Goal: Transaction & Acquisition: Purchase product/service

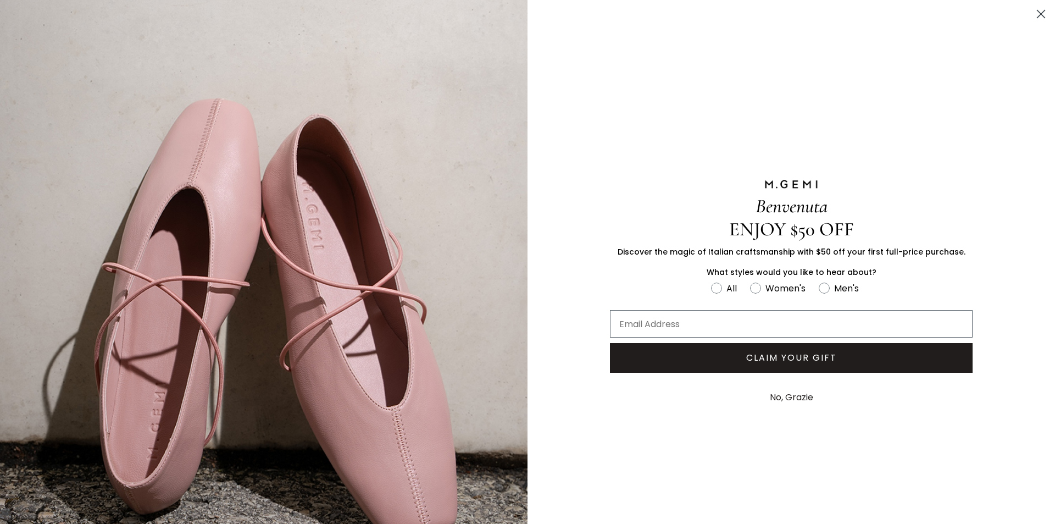
click at [1032, 9] on circle "Close dialog" at bounding box center [1041, 14] width 18 height 18
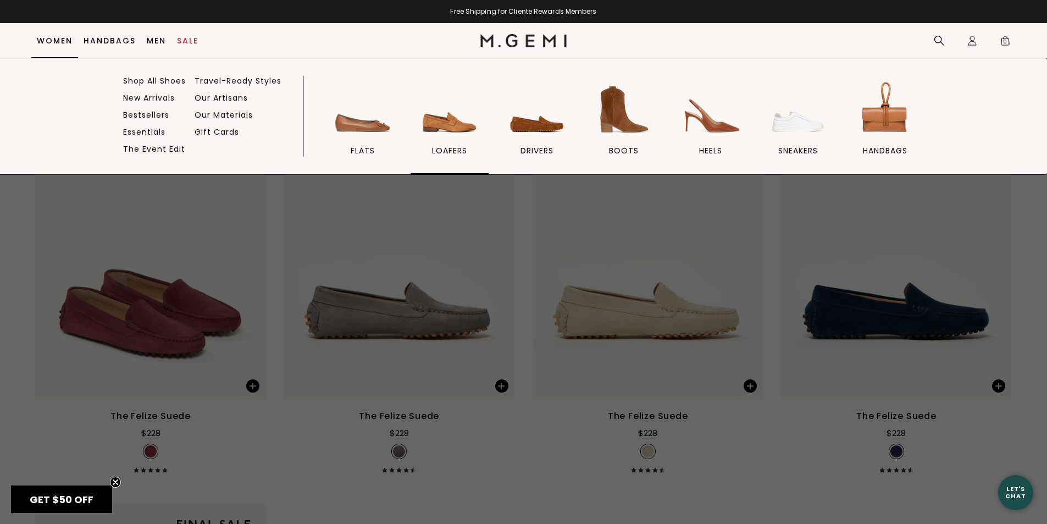
click at [438, 120] on img at bounding box center [450, 110] width 62 height 62
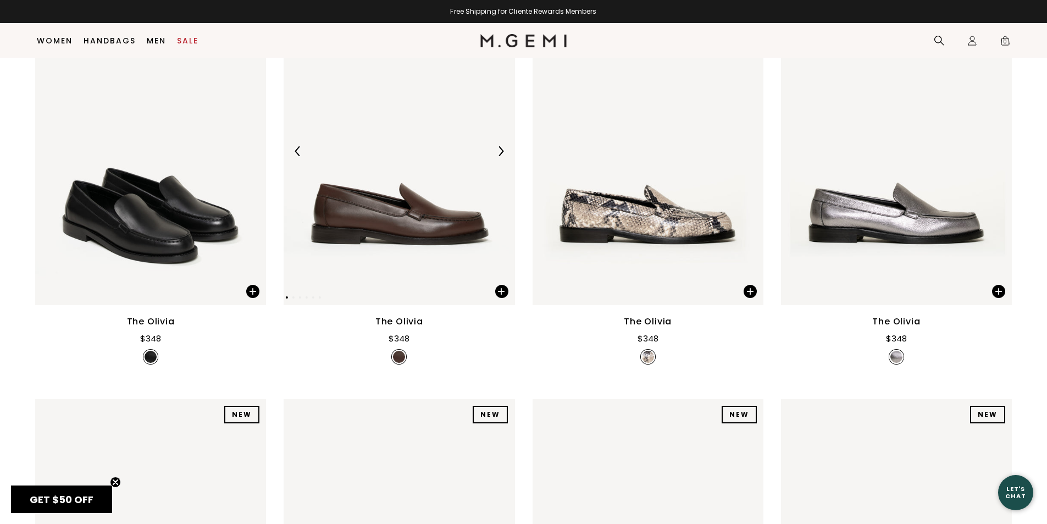
click at [501, 142] on div at bounding box center [501, 151] width 18 height 18
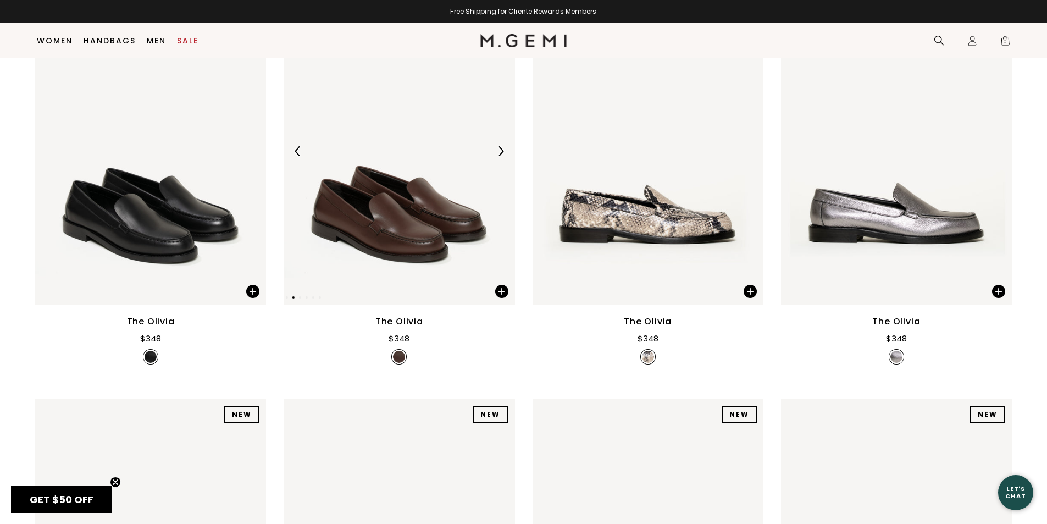
click at [501, 142] on div at bounding box center [501, 151] width 18 height 18
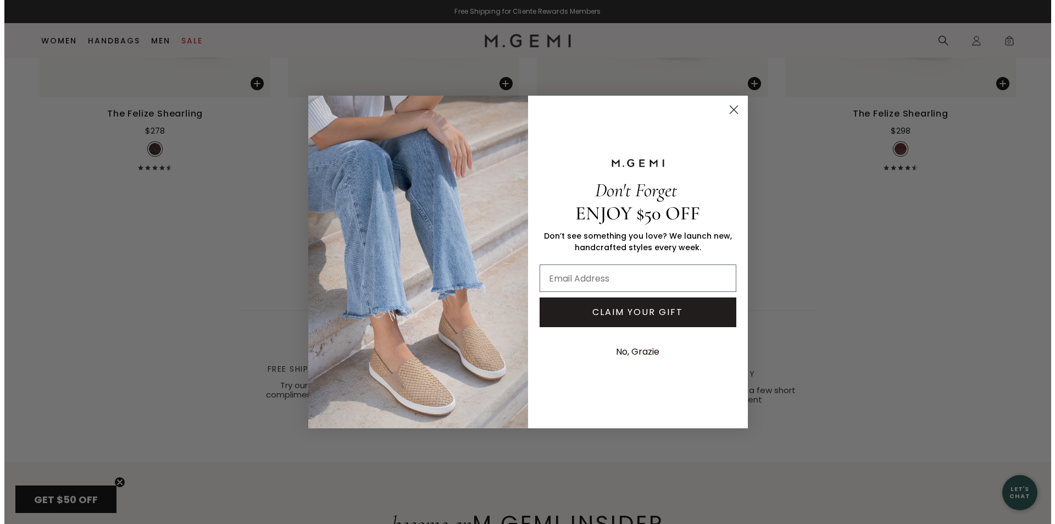
scroll to position [3792, 0]
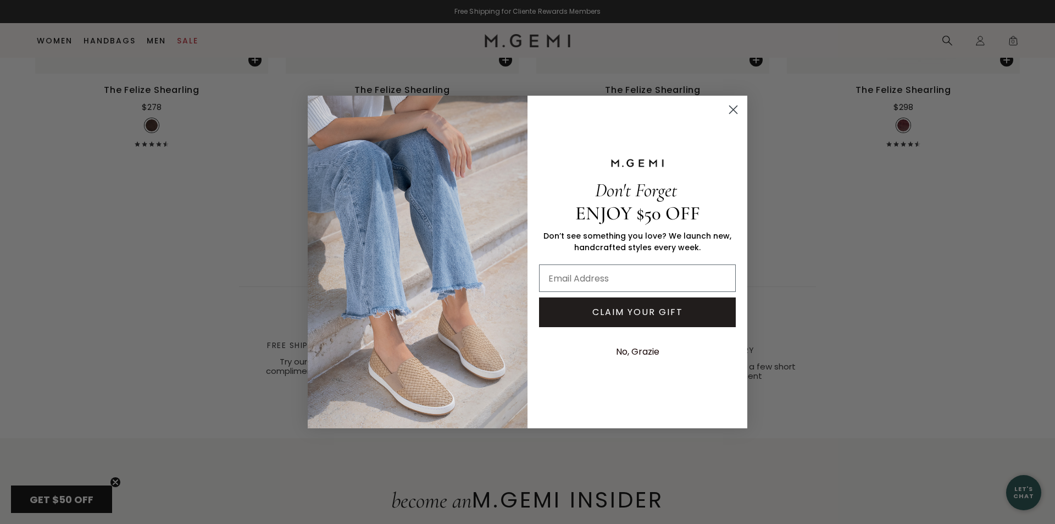
click at [736, 108] on circle "Close dialog" at bounding box center [733, 110] width 18 height 18
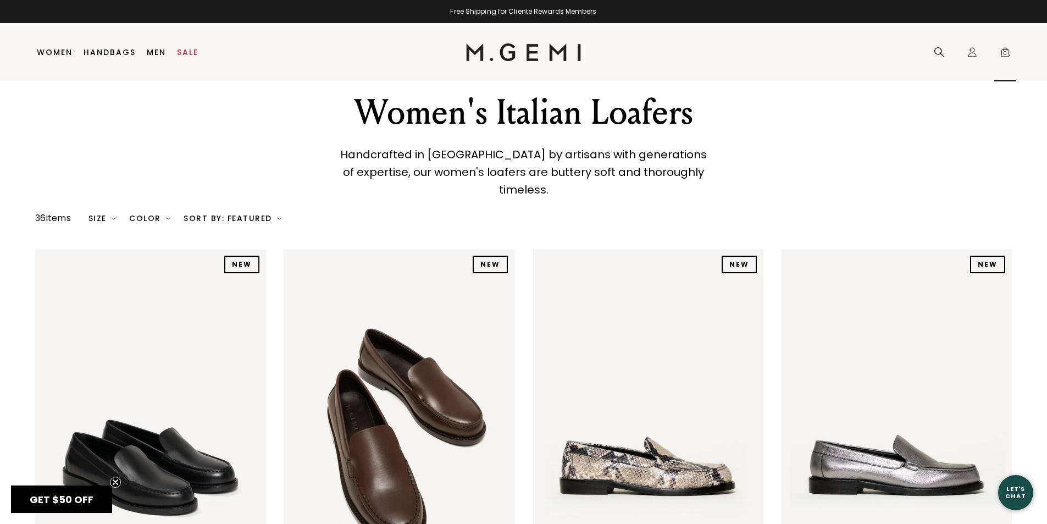
scroll to position [18, 0]
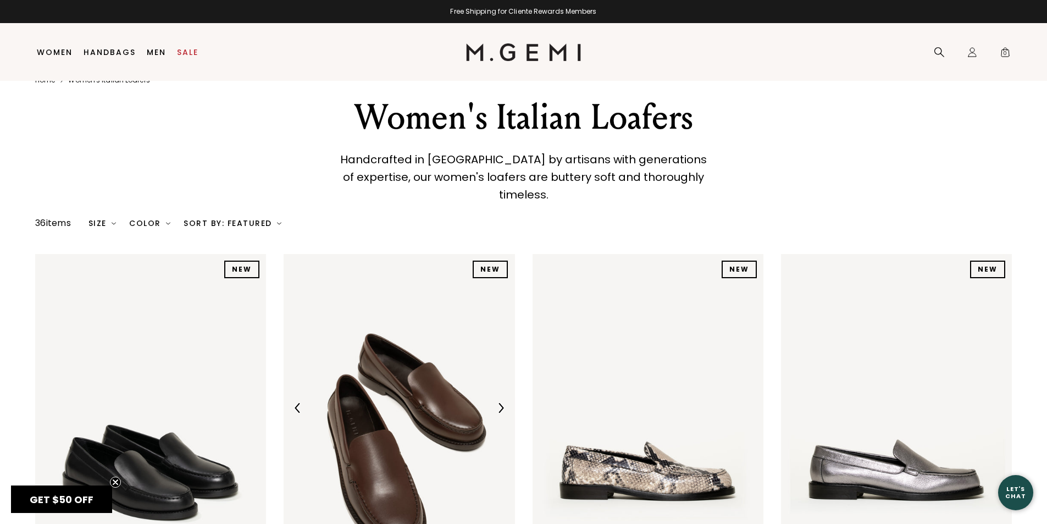
click at [409, 399] on div at bounding box center [399, 408] width 231 height 18
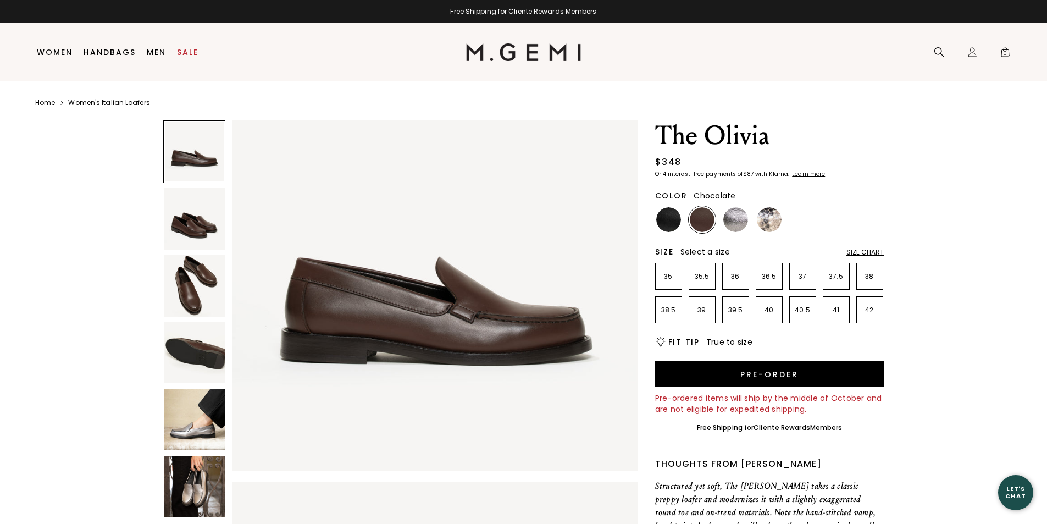
click at [202, 423] on img at bounding box center [195, 419] width 62 height 62
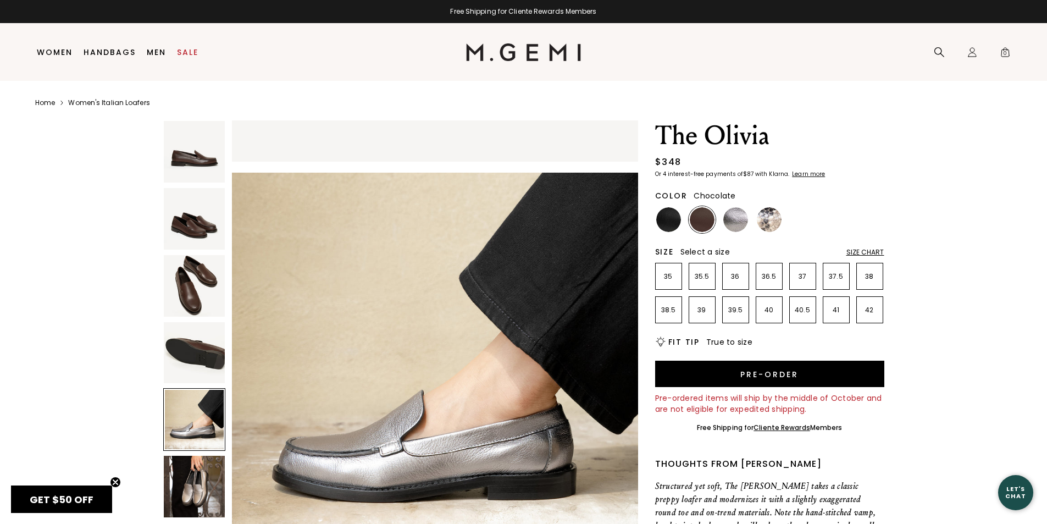
scroll to position [1634, 0]
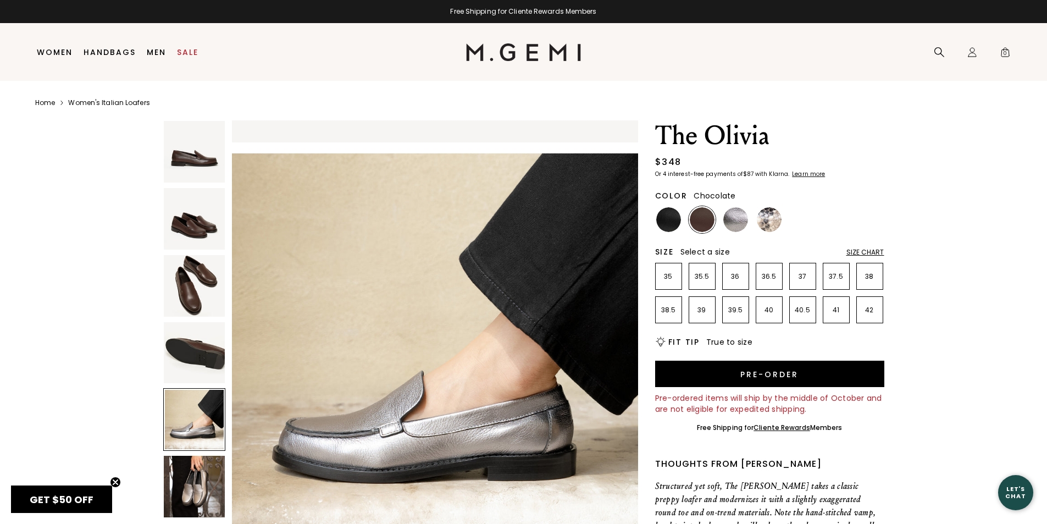
click at [201, 227] on img at bounding box center [195, 219] width 62 height 62
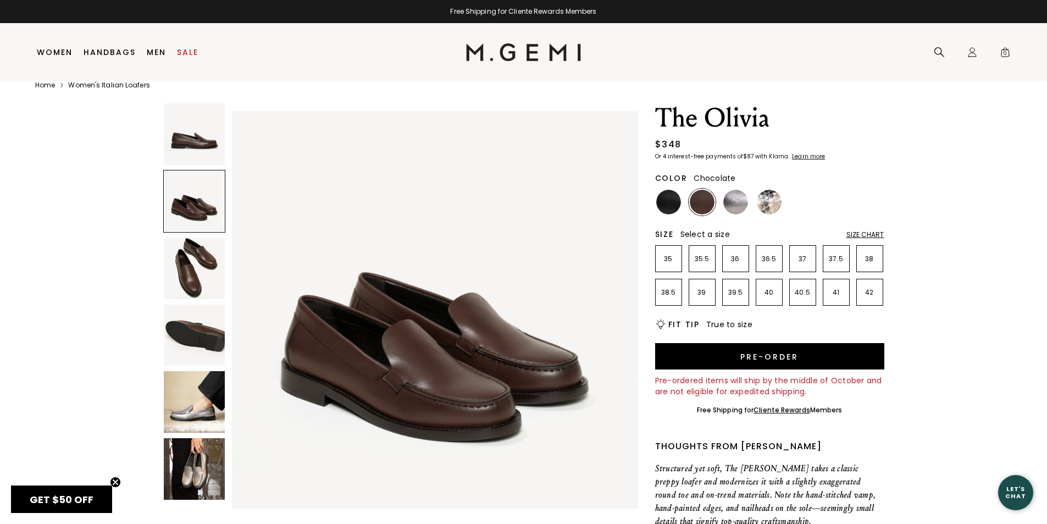
scroll to position [23, 0]
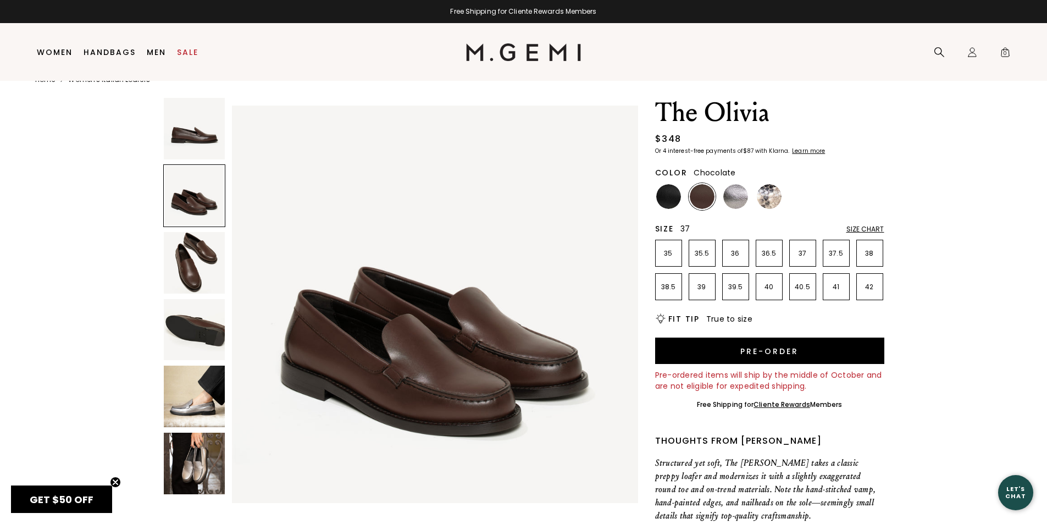
click at [806, 256] on p "37" at bounding box center [803, 253] width 26 height 9
click at [670, 191] on img at bounding box center [668, 196] width 25 height 25
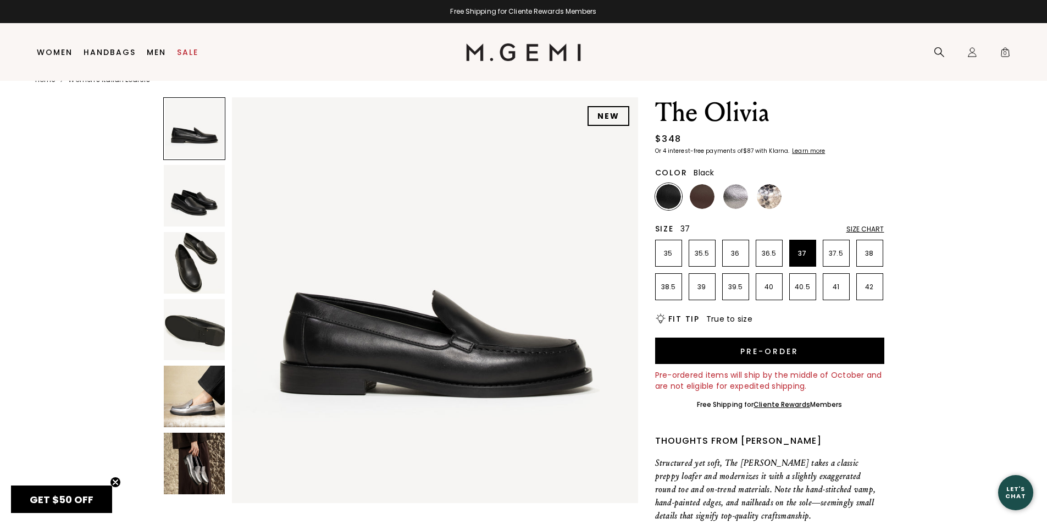
click at [197, 466] on img at bounding box center [195, 463] width 62 height 62
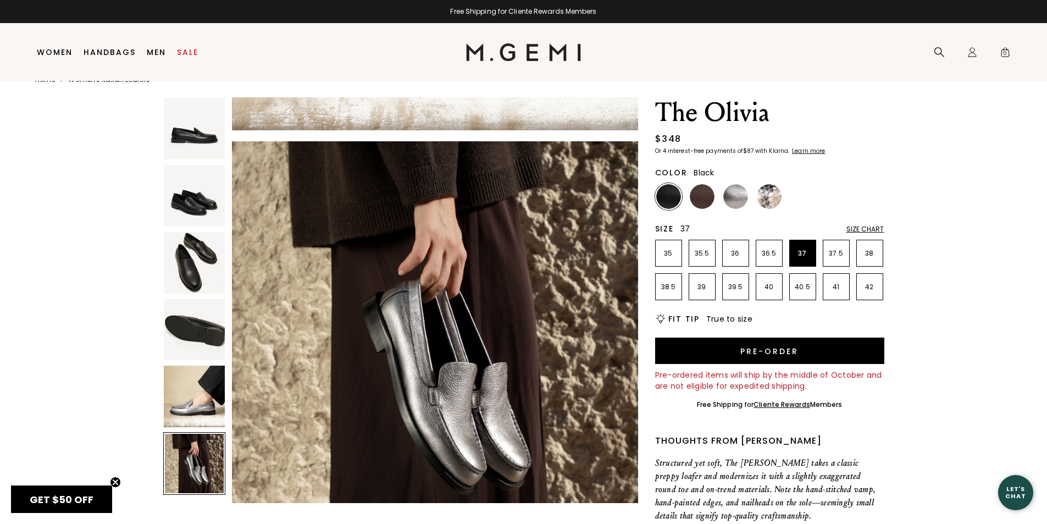
scroll to position [2042, 0]
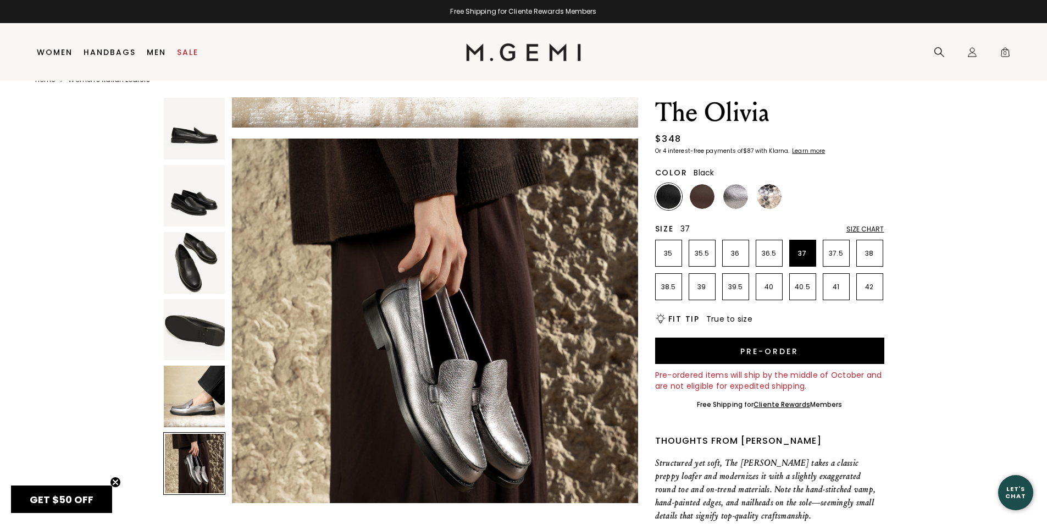
click at [201, 146] on img at bounding box center [195, 129] width 62 height 62
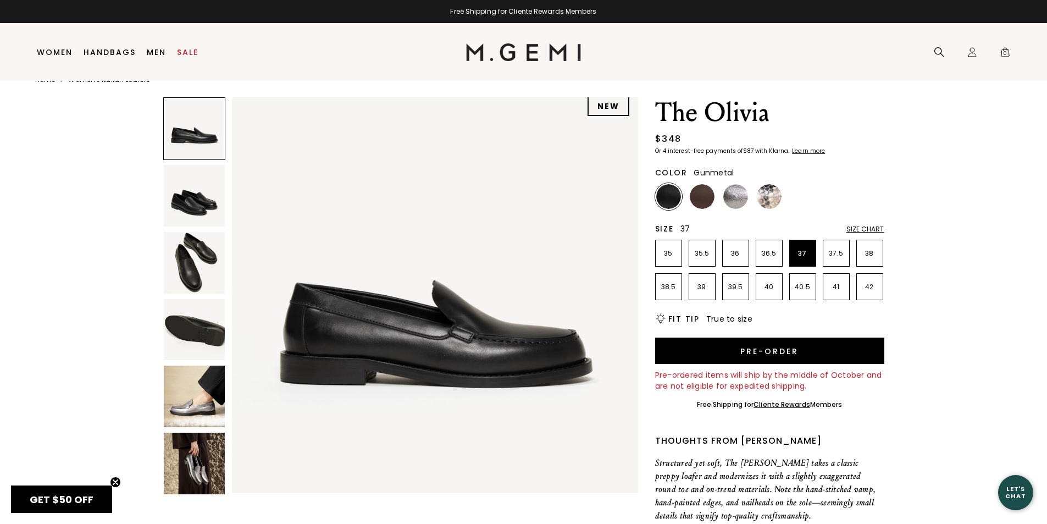
scroll to position [0, 0]
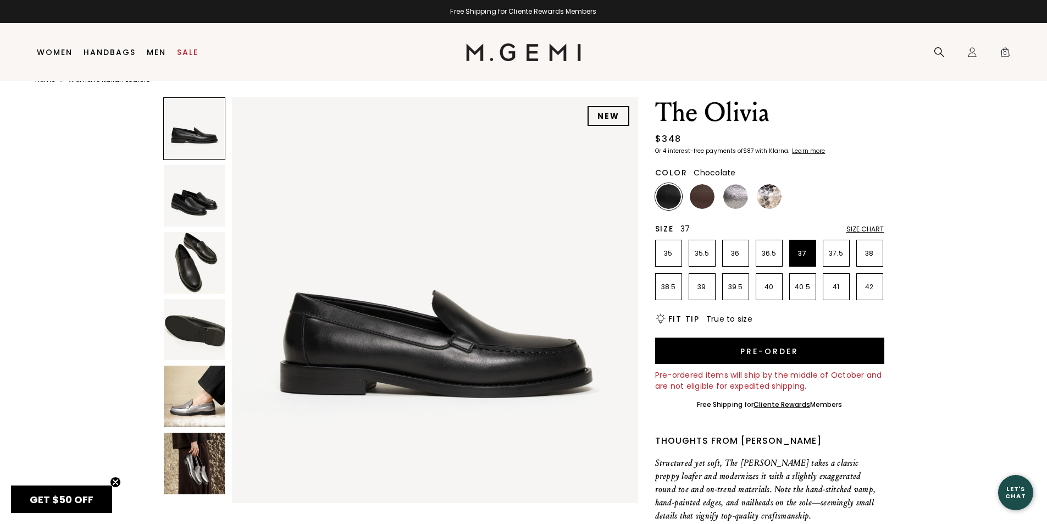
click at [693, 197] on img at bounding box center [702, 196] width 25 height 25
